Goal: Information Seeking & Learning: Check status

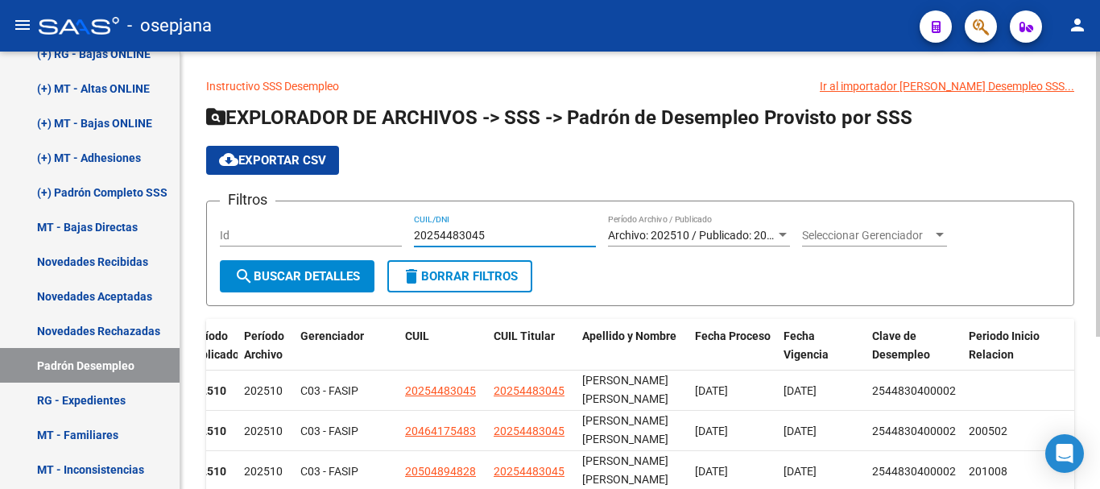
drag, startPoint x: 414, startPoint y: 231, endPoint x: 483, endPoint y: 231, distance: 69.2
click at [483, 231] on input "20254483045" at bounding box center [505, 236] width 182 height 14
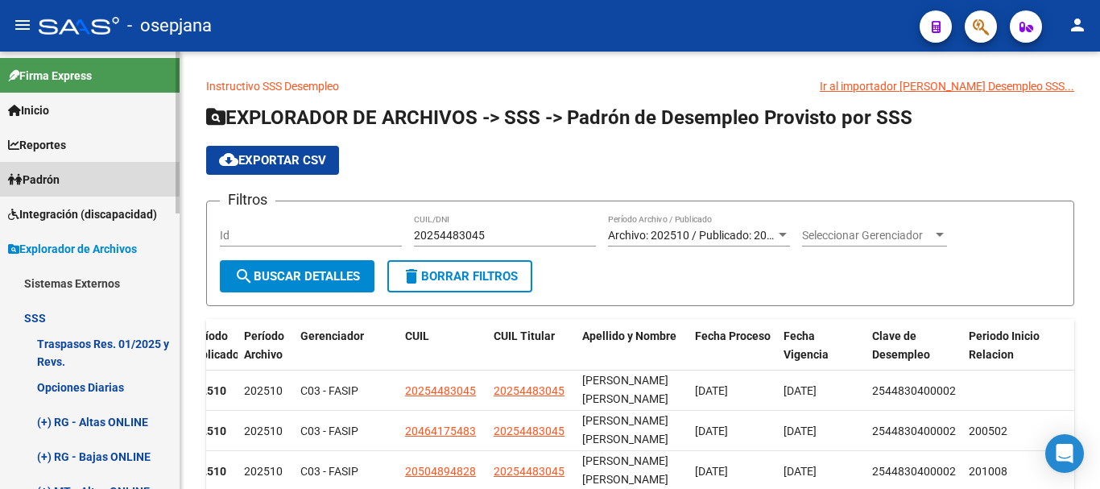
click at [59, 174] on span "Padrón" at bounding box center [34, 180] width 52 height 18
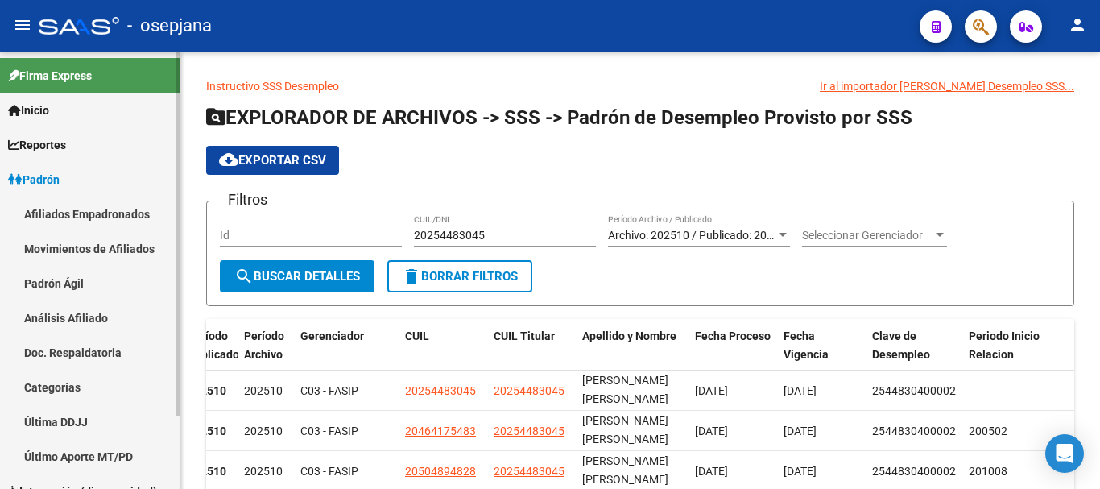
click at [68, 316] on link "Análisis Afiliado" at bounding box center [90, 317] width 180 height 35
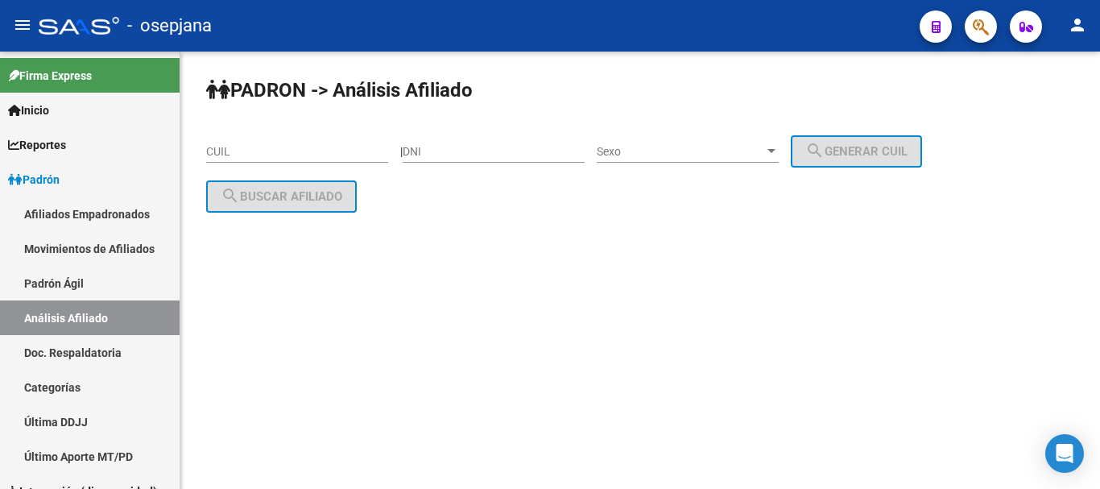
click at [213, 148] on input "CUIL" at bounding box center [297, 152] width 182 height 14
paste input "20-31945412-9"
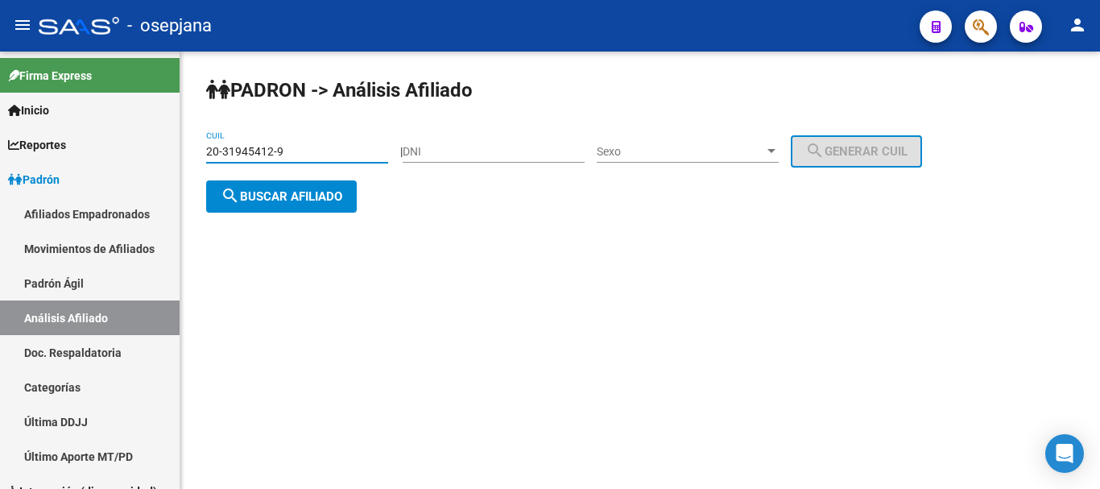
type input "20-31945412-9"
click at [275, 200] on span "search Buscar afiliado" at bounding box center [282, 196] width 122 height 14
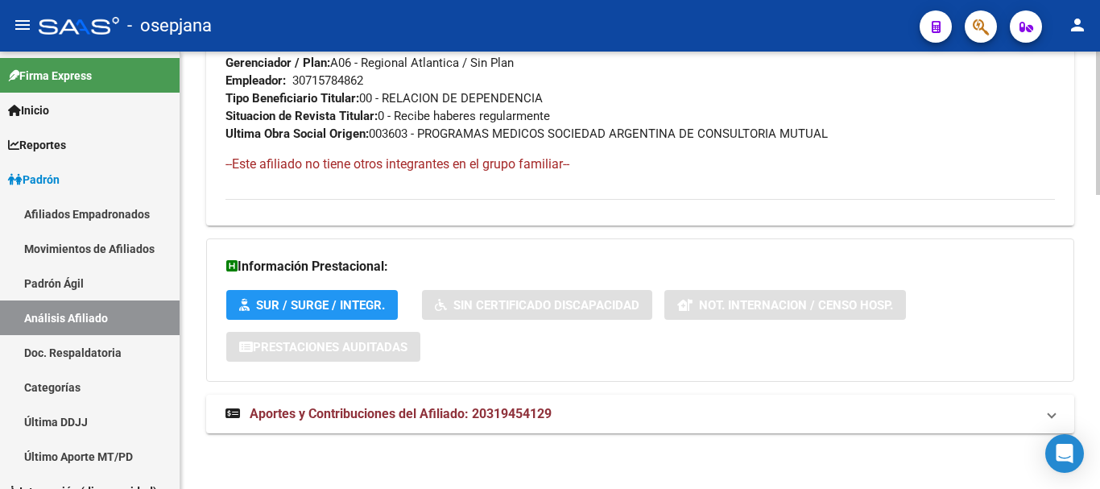
scroll to position [895, 0]
click at [372, 407] on span "Aportes y Contribuciones del Afiliado: 20319454129" at bounding box center [401, 412] width 302 height 15
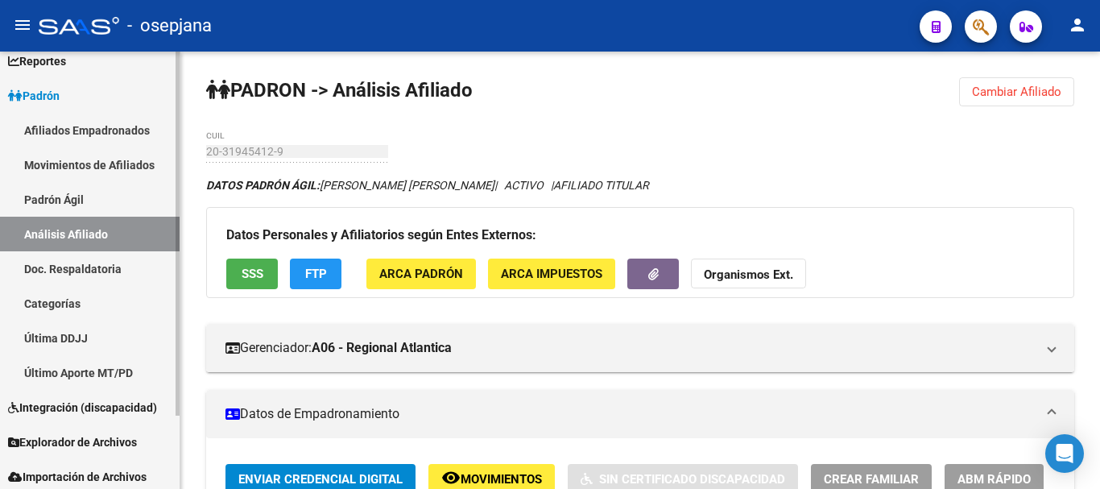
scroll to position [89, 0]
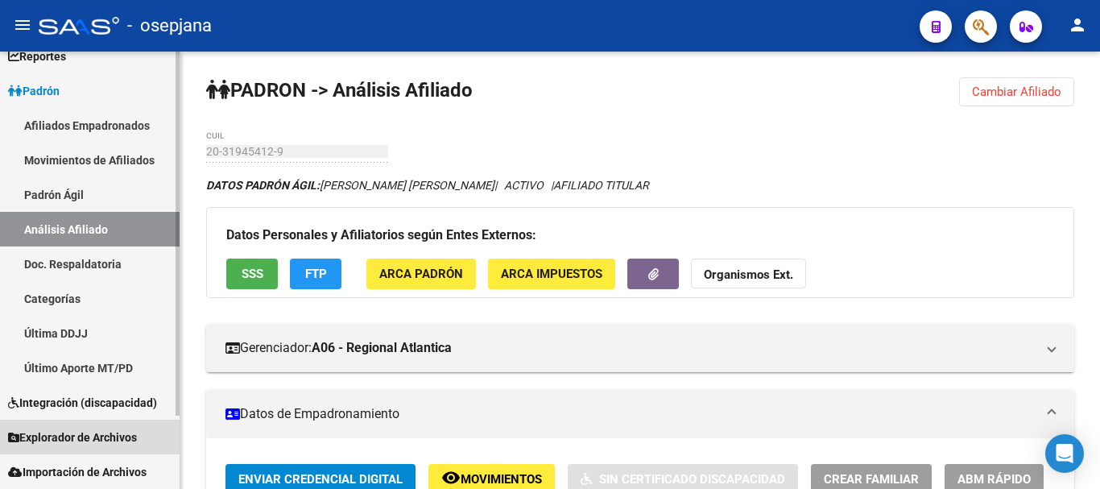
click at [60, 430] on span "Explorador de Archivos" at bounding box center [72, 437] width 129 height 18
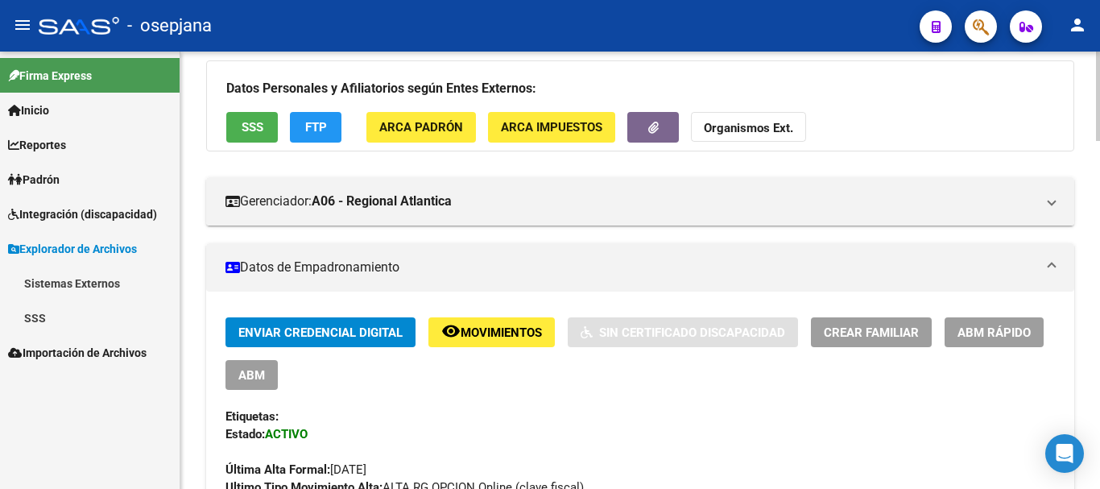
scroll to position [161, 0]
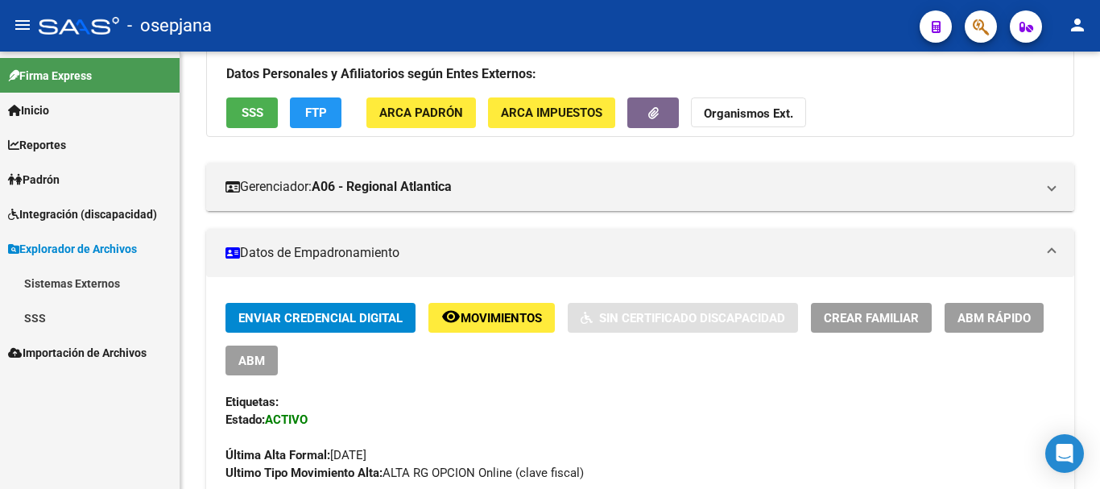
click at [40, 317] on link "SSS" at bounding box center [90, 317] width 180 height 35
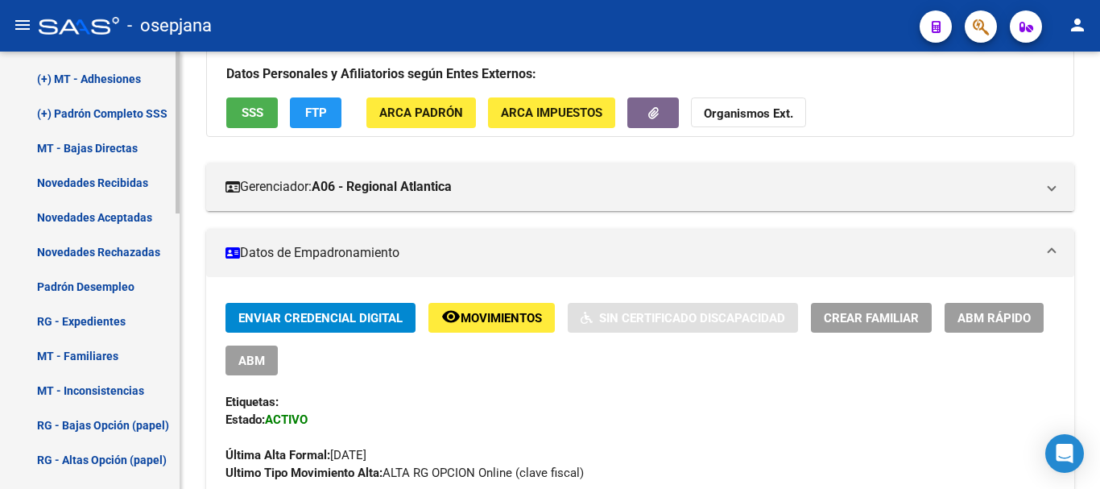
scroll to position [483, 0]
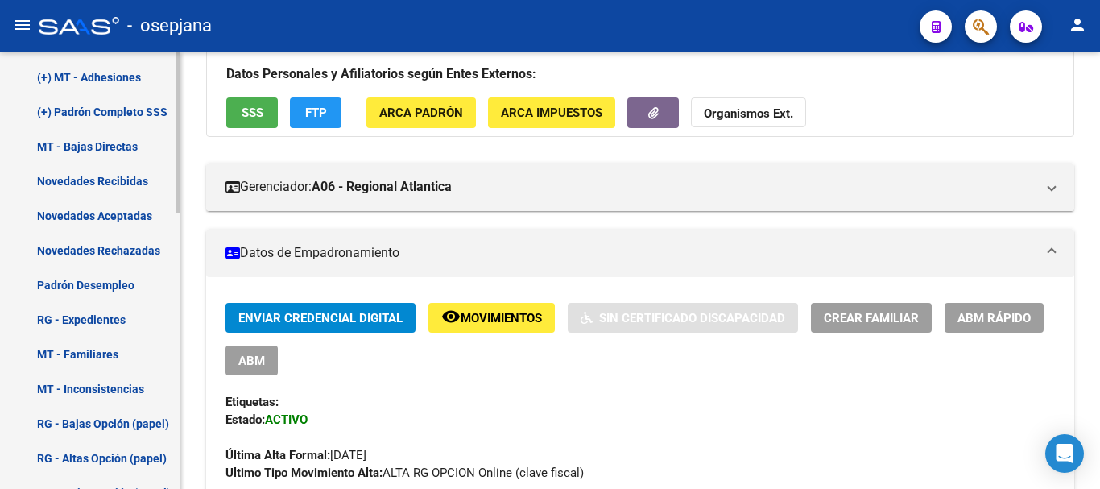
click at [87, 284] on link "Padrón Desempleo" at bounding box center [90, 284] width 180 height 35
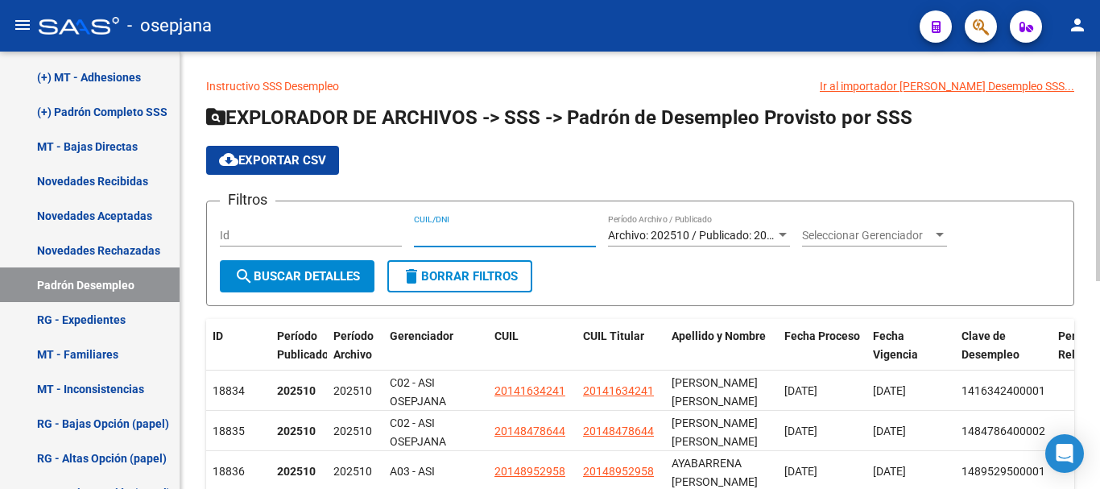
click at [422, 232] on input "CUIL/DNI" at bounding box center [505, 236] width 182 height 14
click at [434, 232] on input "CUIL/DNI" at bounding box center [505, 236] width 182 height 14
click at [431, 233] on input "CUIL/DNI" at bounding box center [505, 236] width 182 height 14
click at [482, 233] on input "CUIL/DNI" at bounding box center [505, 236] width 182 height 14
type input "23270803474"
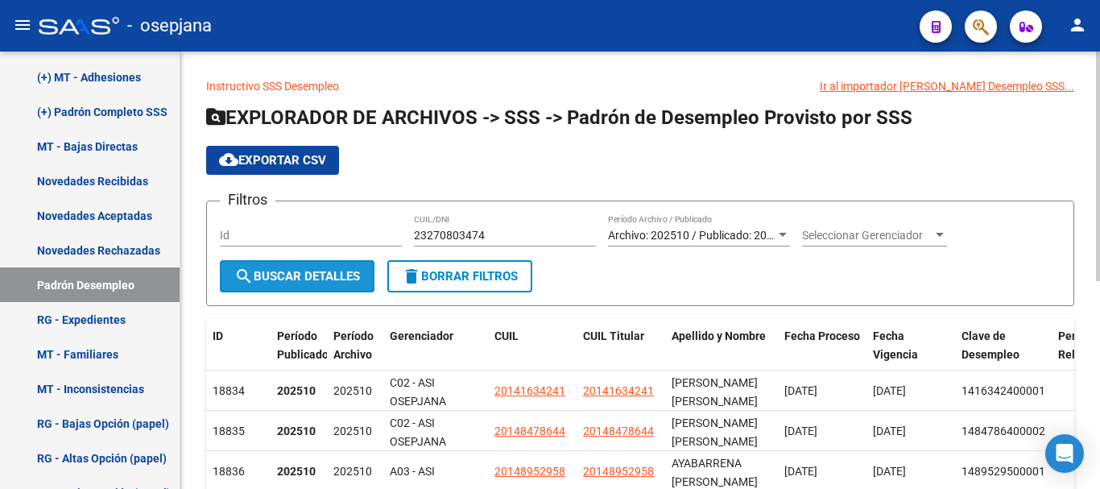
click at [316, 275] on span "search Buscar Detalles" at bounding box center [297, 276] width 126 height 14
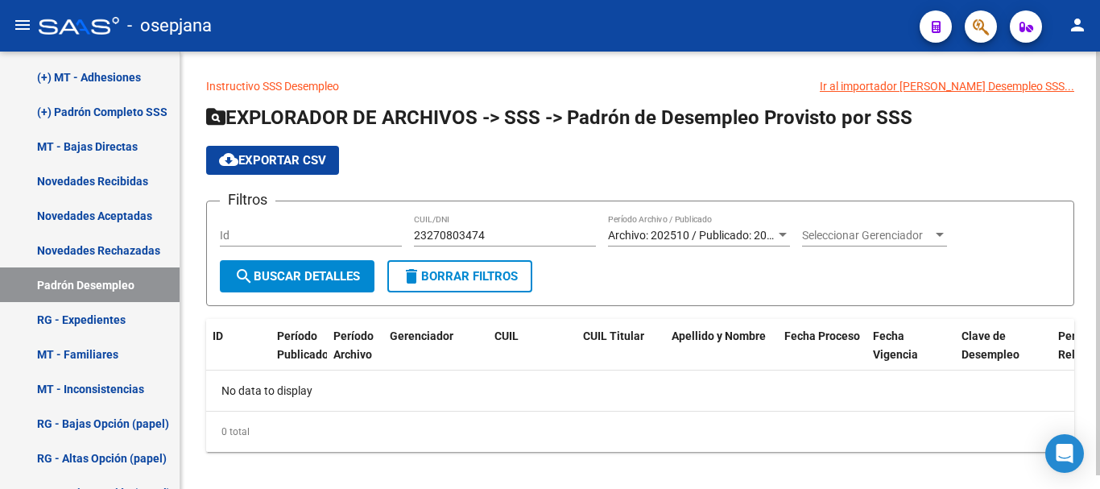
scroll to position [14, 0]
